Goal: Transaction & Acquisition: Obtain resource

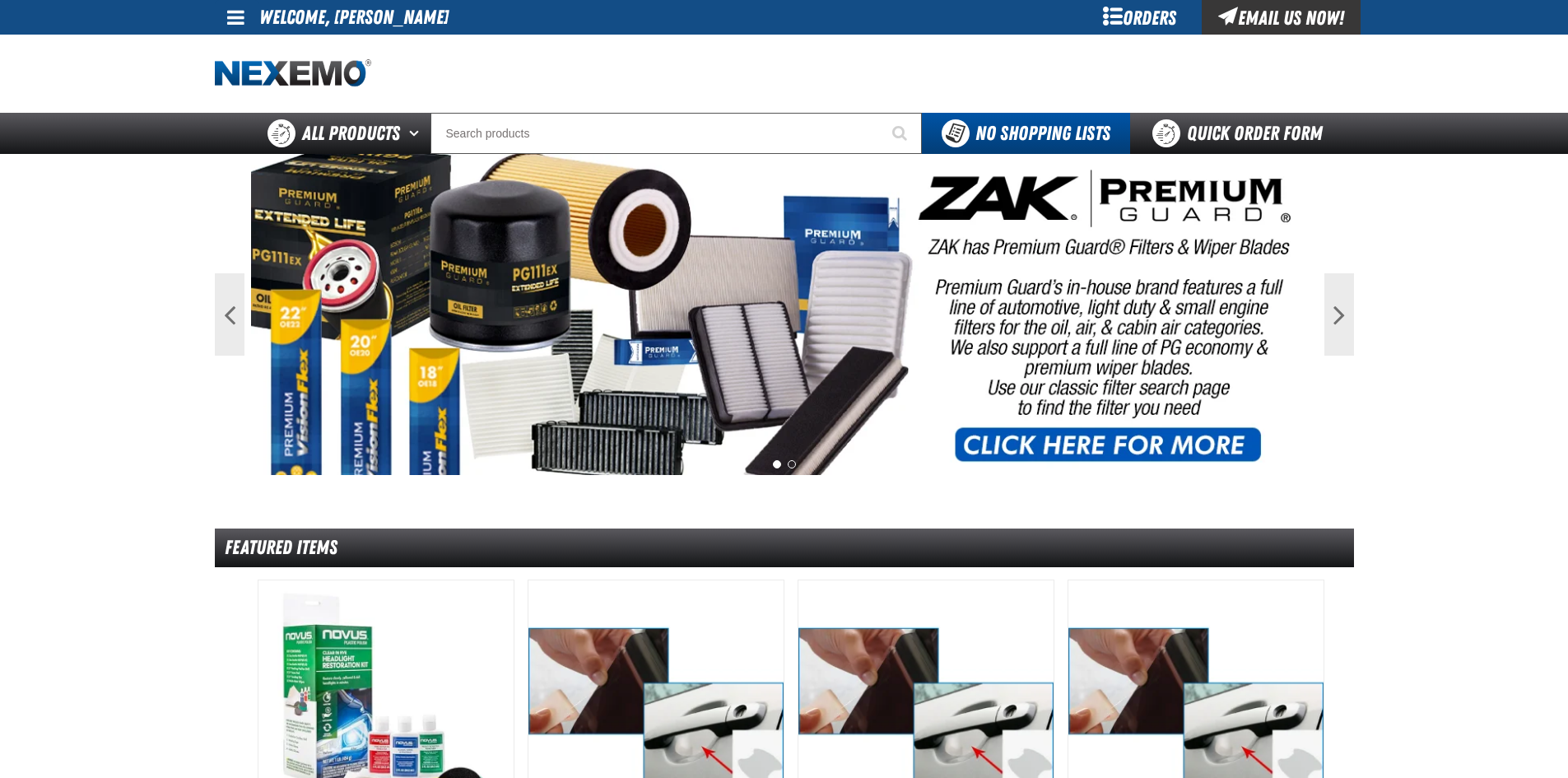
click at [233, 19] on span at bounding box center [235, 17] width 17 height 20
click at [261, 48] on link "My Account My Account" at bounding box center [259, 49] width 74 height 16
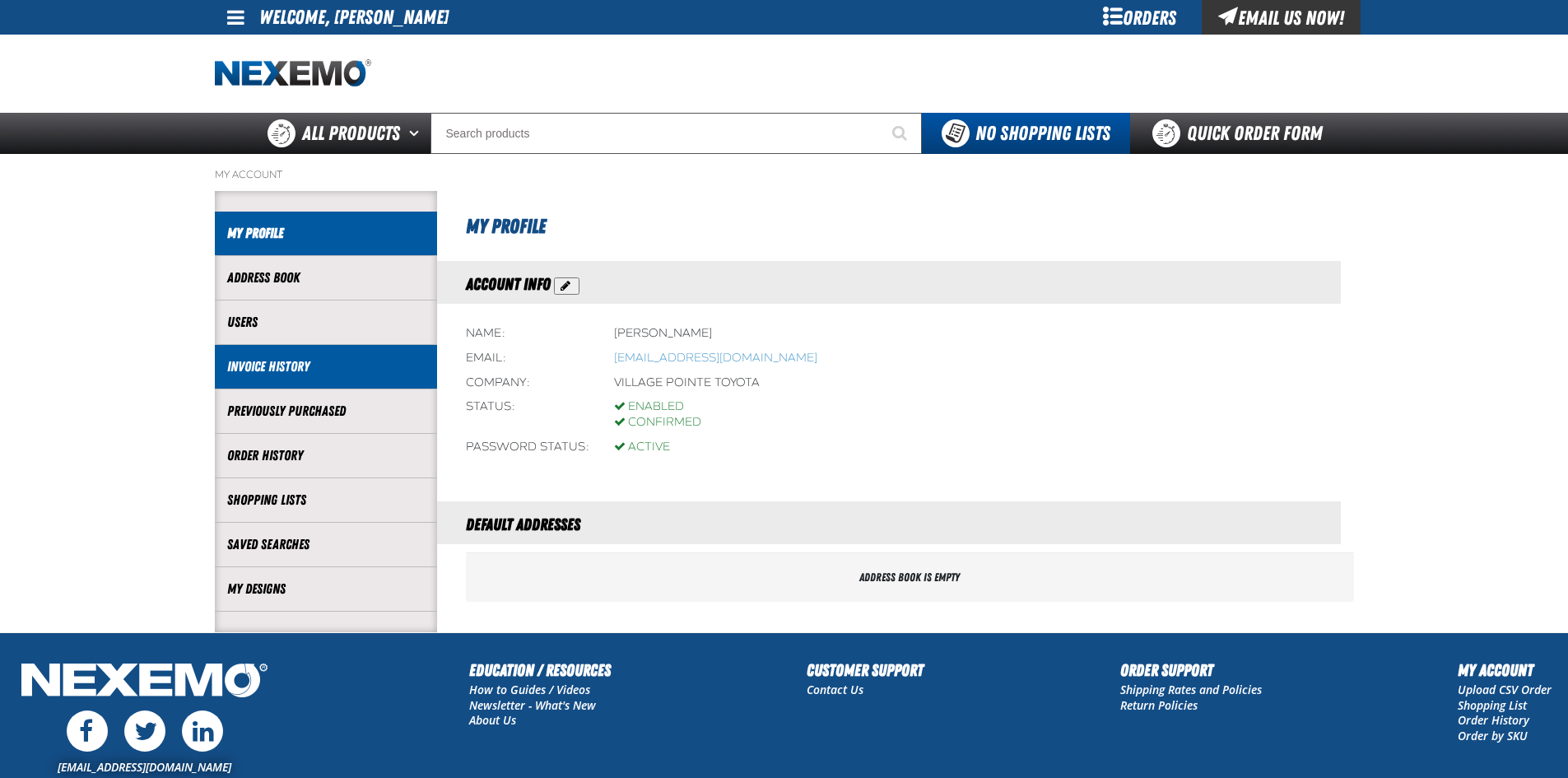
click at [246, 370] on link "Invoice History" at bounding box center [325, 367] width 198 height 19
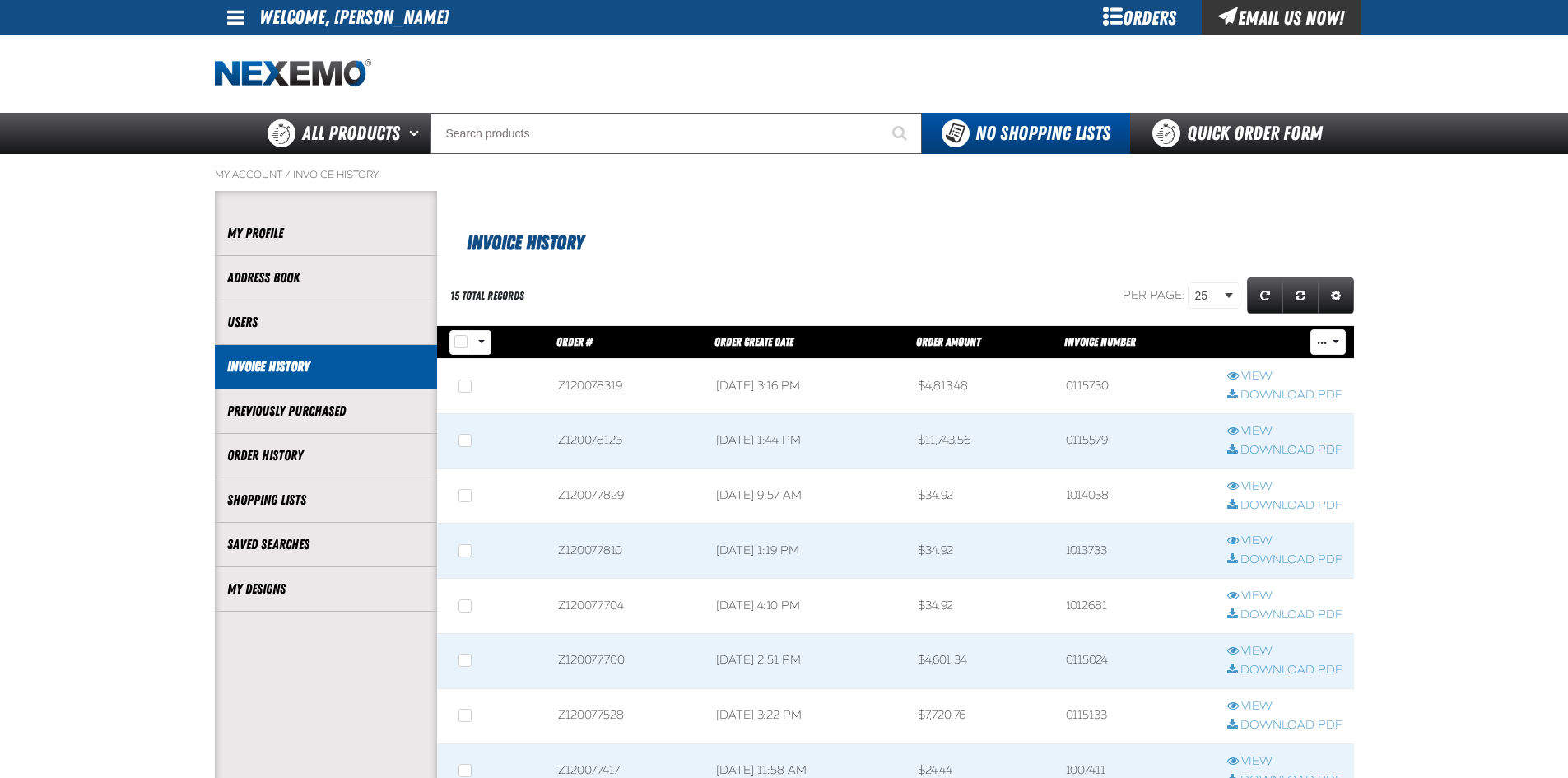
scroll to position [1, 1]
click at [1264, 397] on link "Download PDF" at bounding box center [1285, 395] width 115 height 16
